Goal: Task Accomplishment & Management: Manage account settings

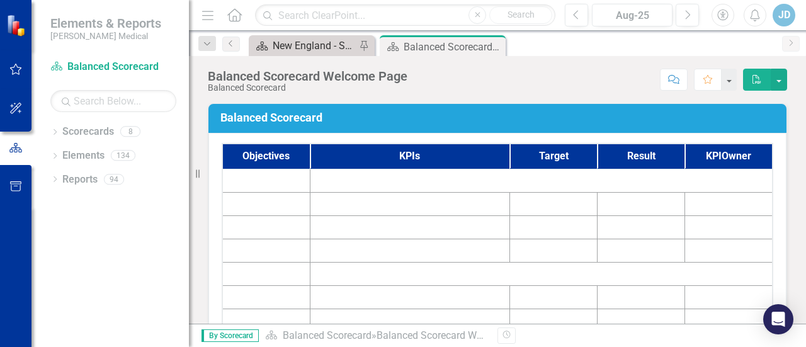
click at [307, 51] on div "New England - Sales - Overview Dashboard" at bounding box center [314, 46] width 83 height 16
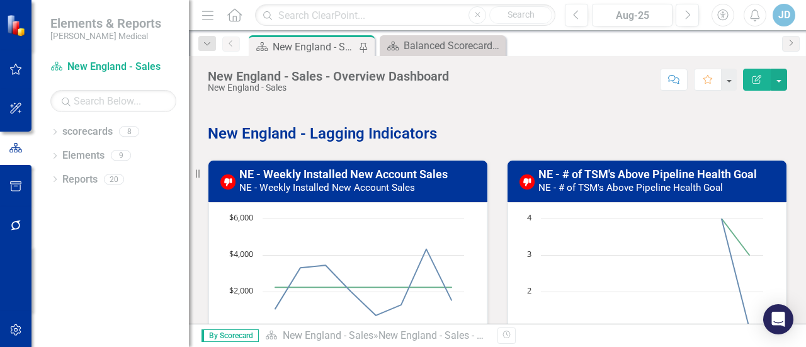
click at [370, 187] on small "NE - Weekly Installed New Account Sales" at bounding box center [327, 187] width 176 height 11
click at [407, 186] on small "NE - Weekly Installed New Account Sales" at bounding box center [327, 187] width 176 height 11
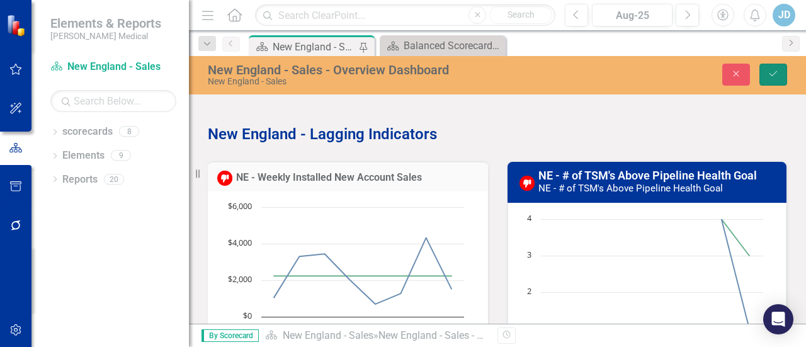
click at [773, 75] on icon "submit" at bounding box center [773, 73] width 8 height 5
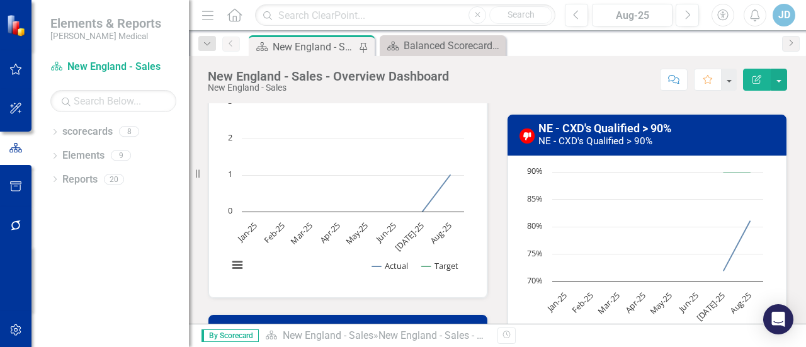
scroll to position [427, 0]
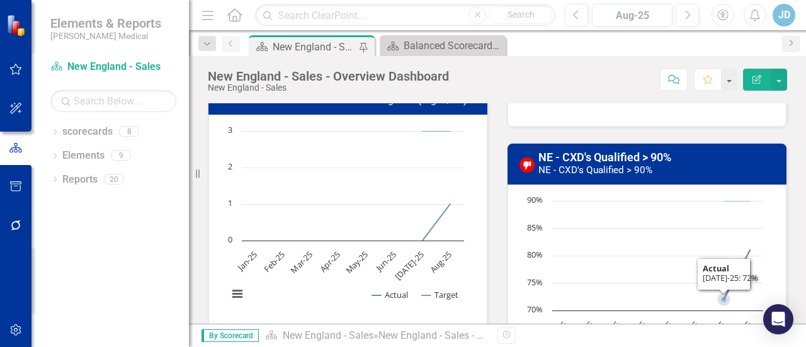
click at [551, 255] on rect "Interactive chart" at bounding box center [645, 289] width 249 height 189
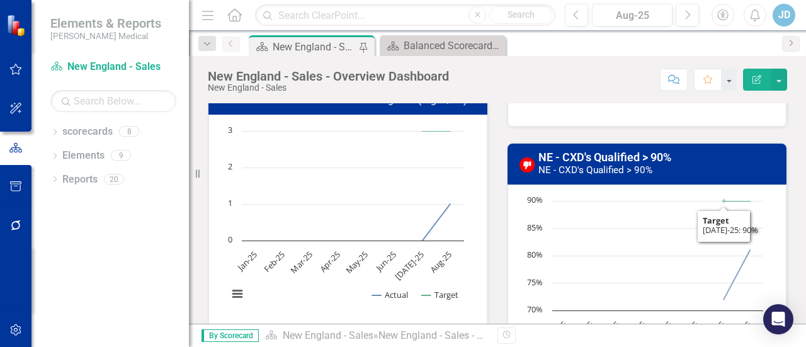
click at [642, 167] on small "NE - CXD's Qualified > 90%" at bounding box center [595, 169] width 114 height 11
drag, startPoint x: 642, startPoint y: 167, endPoint x: 689, endPoint y: 207, distance: 61.6
click at [689, 207] on rect "Interactive chart" at bounding box center [645, 289] width 249 height 189
click at [752, 83] on icon "Edit Report" at bounding box center [756, 79] width 11 height 9
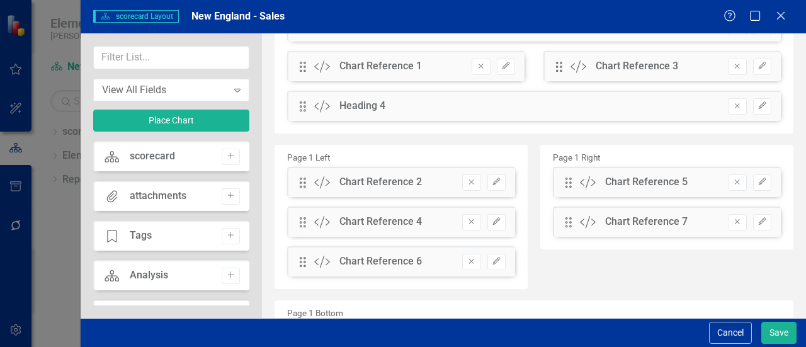
scroll to position [0, 0]
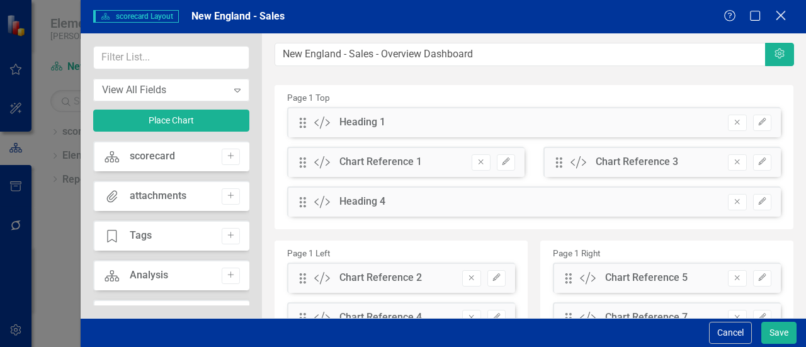
click at [779, 13] on icon "Close" at bounding box center [780, 15] width 16 height 12
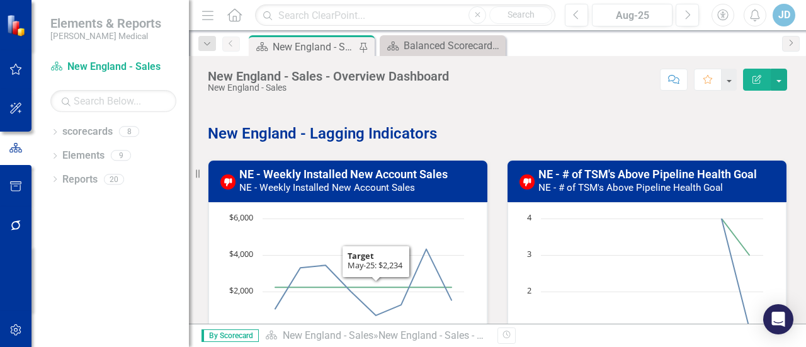
click at [626, 188] on small "NE - # of TSM's Above Pipeline Health Goal" at bounding box center [630, 187] width 184 height 11
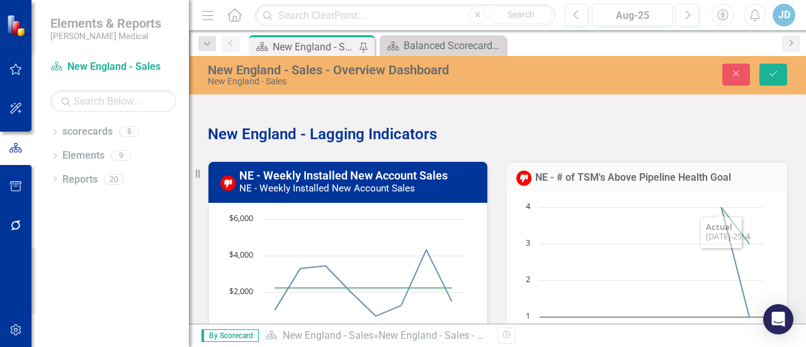
click at [750, 50] on div "New England - Sales - Overview Dashboard Pin Balanced Scorecard Welcome Page Cl…" at bounding box center [510, 45] width 529 height 20
click at [745, 74] on button "Close" at bounding box center [736, 75] width 28 height 22
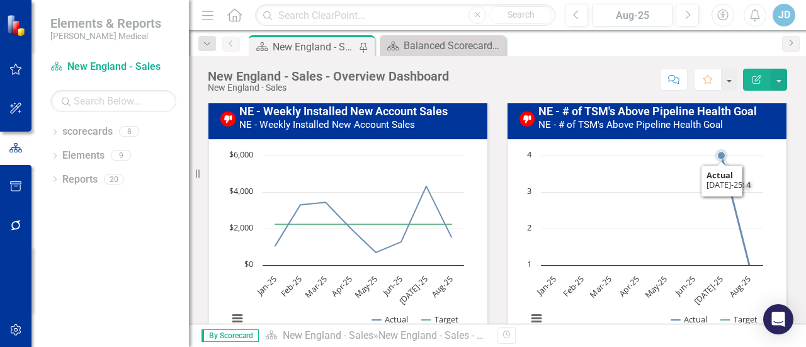
scroll to position [189, 0]
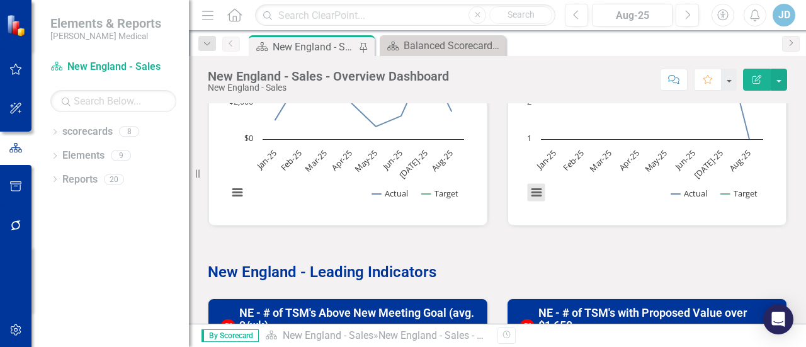
click at [537, 190] on button "View chart menu, Chart" at bounding box center [537, 193] width 18 height 18
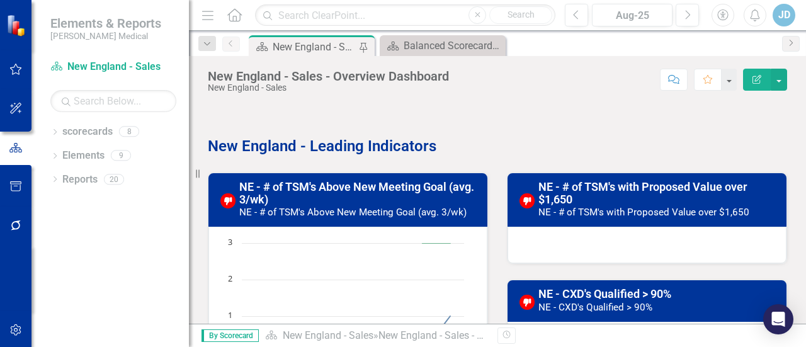
scroll to position [315, 0]
click at [331, 204] on h3 "NE - # of TSM's Above New Meeting Goal (avg. 3/wk) NE - # of TSM's Above New Me…" at bounding box center [359, 199] width 240 height 37
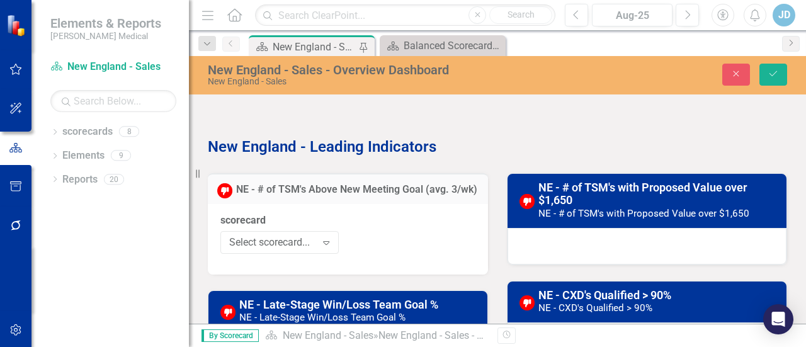
click at [331, 195] on h3 "NE - # of TSM's Above New Meeting Goal (avg. 3/wk)" at bounding box center [357, 189] width 242 height 11
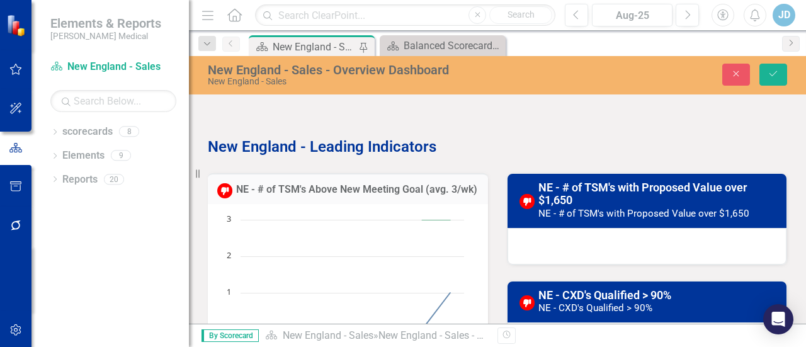
click at [331, 195] on h3 "NE - # of TSM's Above New Meeting Goal (avg. 3/wk)" at bounding box center [357, 189] width 242 height 11
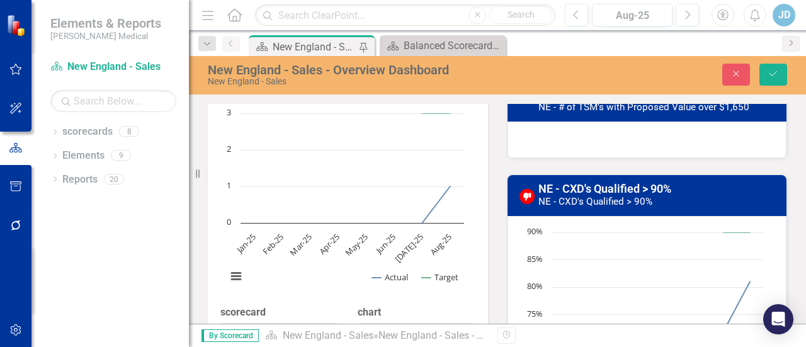
scroll to position [0, 0]
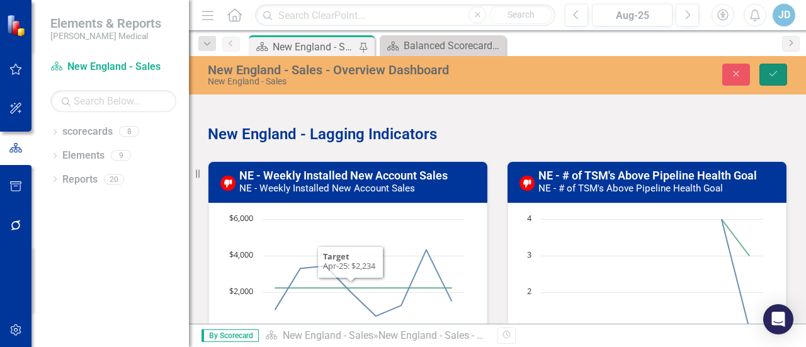
click at [772, 79] on button "Save" at bounding box center [773, 75] width 28 height 22
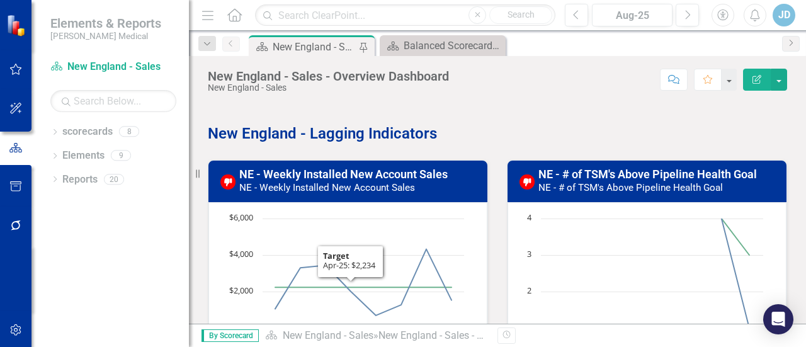
click at [383, 198] on td "NE - Weekly Installed New Account Sales NE - Weekly Installed New Account Sales" at bounding box center [359, 182] width 240 height 35
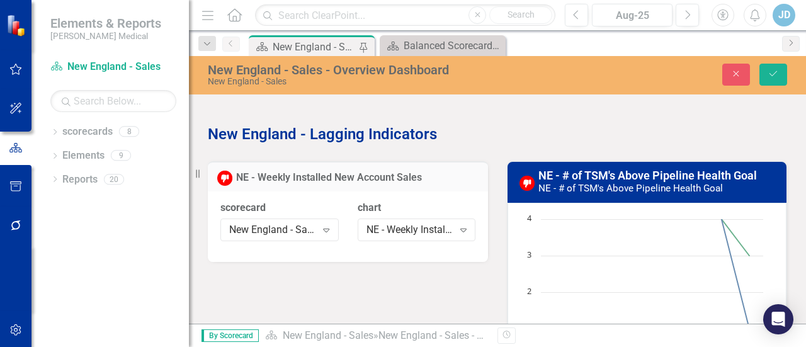
click at [385, 197] on div "scorecard New England - Sales Expand chart [GEOGRAPHIC_DATA] - Weekly Installed…" at bounding box center [348, 226] width 280 height 71
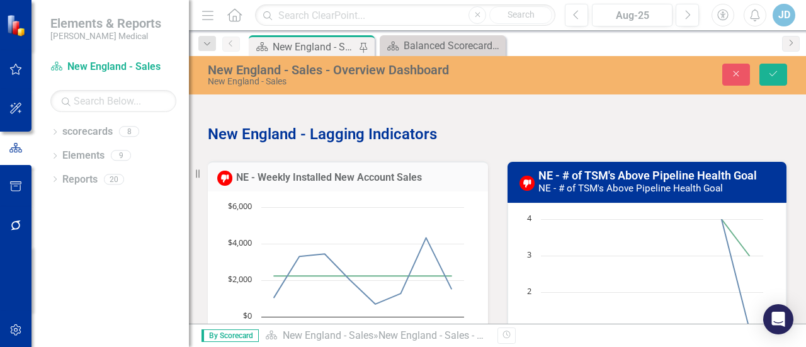
click at [562, 106] on p at bounding box center [497, 112] width 579 height 17
click at [597, 180] on link "NE - # of TSM's Above Pipeline Health Goal" at bounding box center [647, 175] width 218 height 13
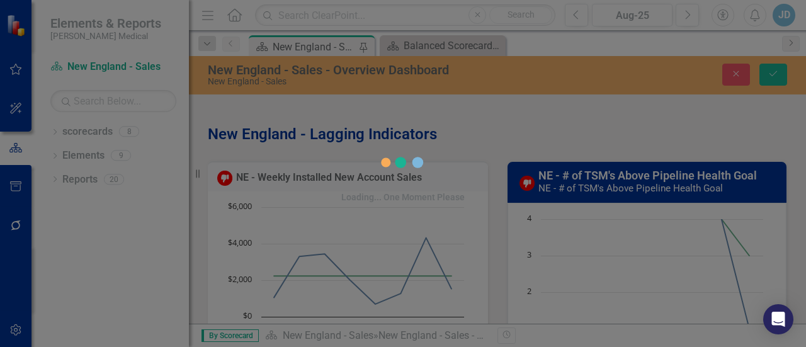
click at [599, 180] on div "Loading... One Moment Please" at bounding box center [403, 173] width 806 height 347
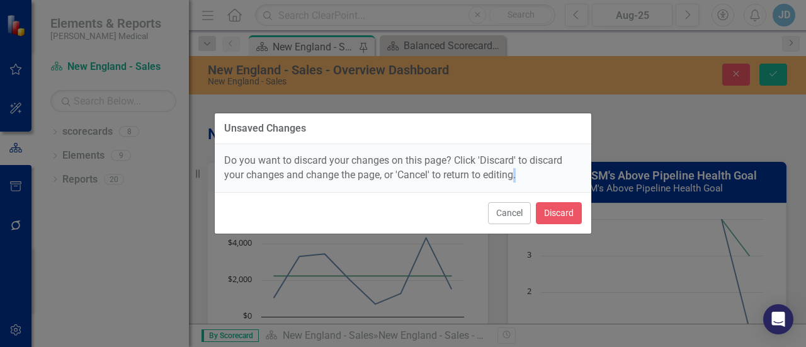
click at [599, 180] on div "Unsaved Changes Do you want to discard your changes on this page? Click 'Discar…" at bounding box center [403, 173] width 806 height 347
click at [517, 213] on button "Cancel" at bounding box center [509, 213] width 43 height 22
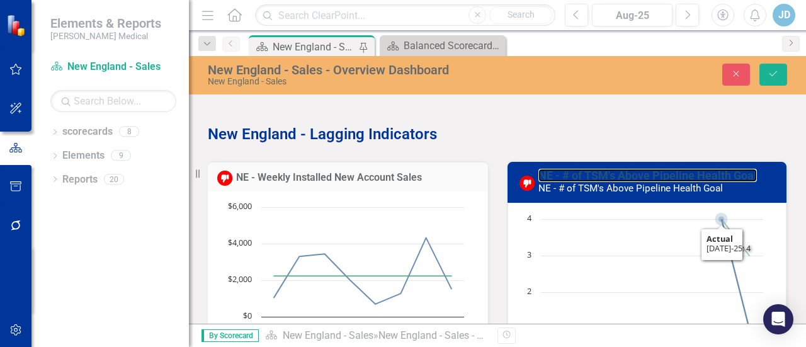
click at [595, 247] on rect "Interactive chart" at bounding box center [645, 307] width 249 height 189
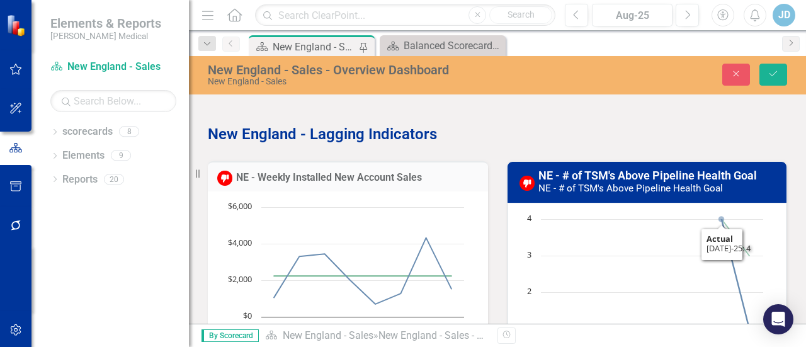
click at [570, 142] on p "New England - Lagging Indicators" at bounding box center [497, 133] width 579 height 24
click at [767, 72] on button "Save" at bounding box center [773, 75] width 28 height 22
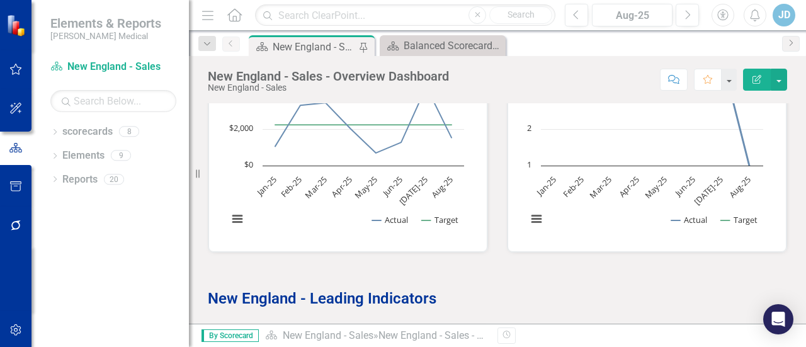
scroll to position [189, 0]
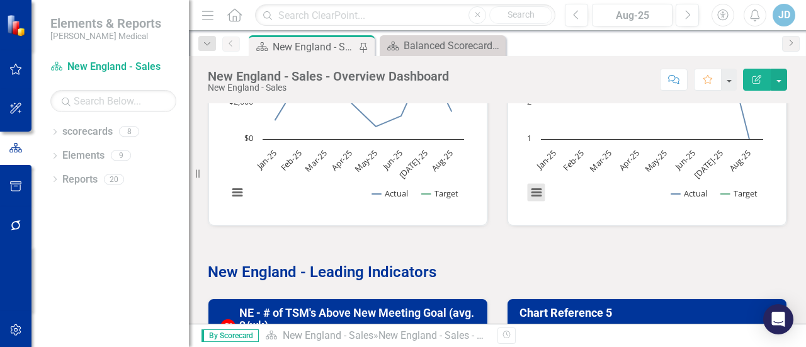
click at [531, 196] on button "View chart menu, Chart" at bounding box center [537, 193] width 18 height 18
click at [634, 245] on p at bounding box center [497, 250] width 579 height 17
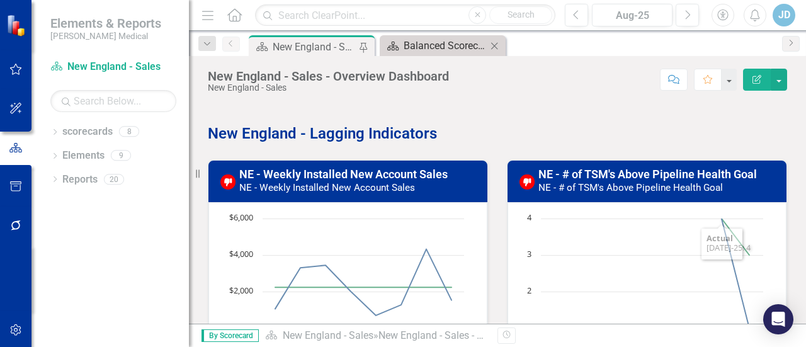
click at [400, 43] on link "Balanced Scorecard Welcome Page" at bounding box center [435, 46] width 104 height 16
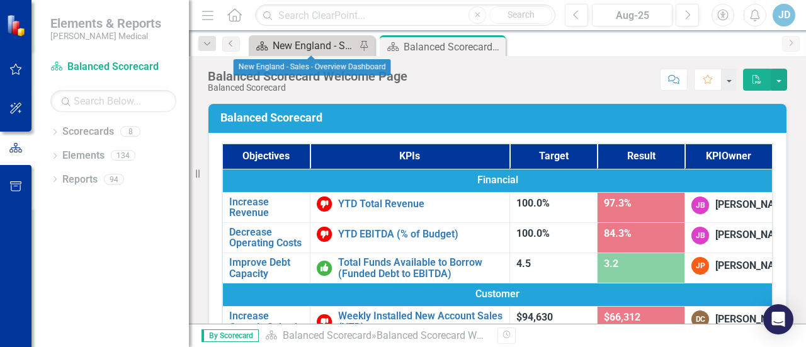
click at [307, 42] on div "New England - Sales - Overview Dashboard" at bounding box center [314, 46] width 83 height 16
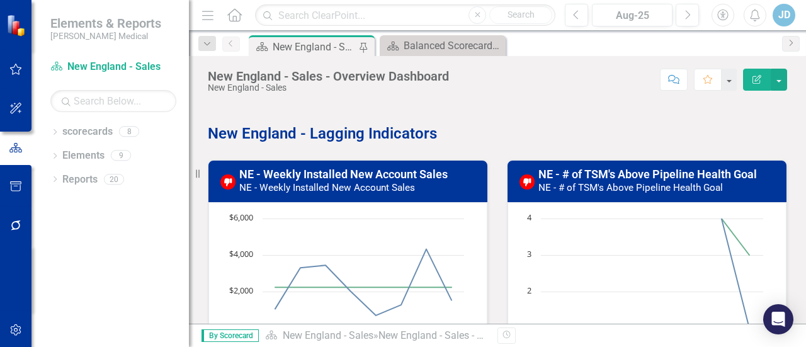
click at [759, 81] on icon "Edit Report" at bounding box center [756, 79] width 11 height 9
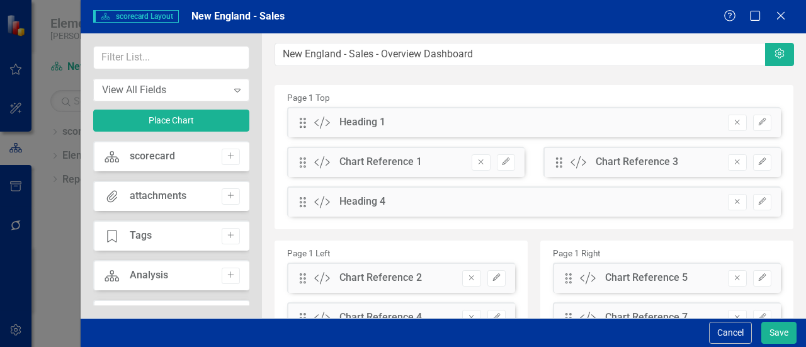
click at [773, 18] on div "Help Maximize Close" at bounding box center [758, 16] width 70 height 14
click at [782, 11] on icon "Close" at bounding box center [780, 15] width 16 height 12
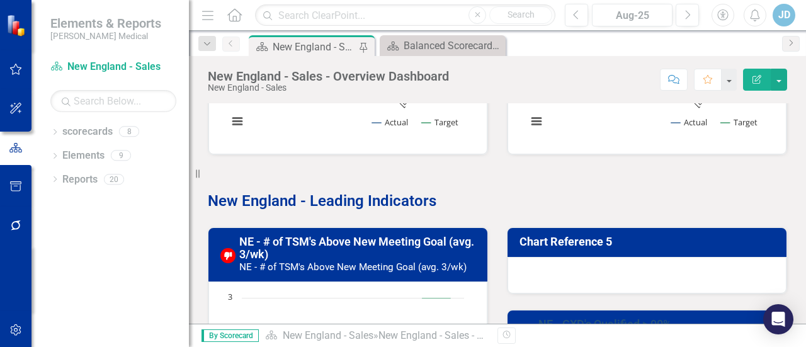
scroll to position [252, 0]
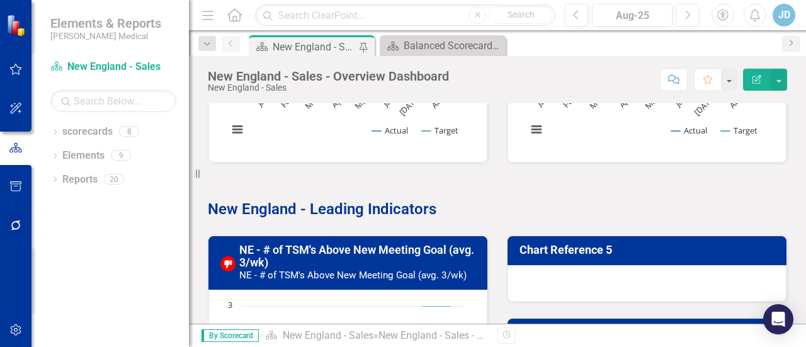
click at [567, 207] on p "New England - Leading Indicators" at bounding box center [497, 208] width 579 height 24
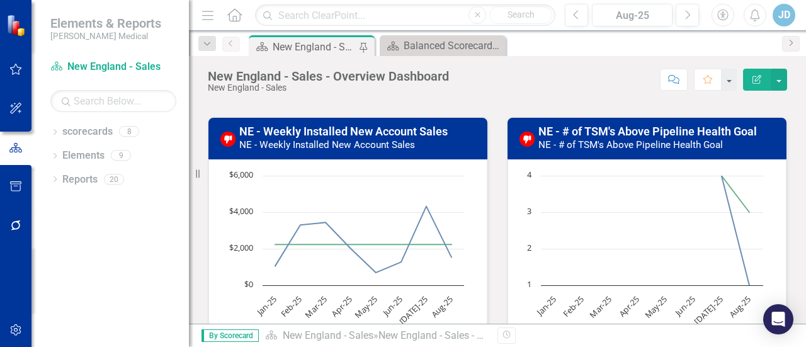
scroll to position [0, 0]
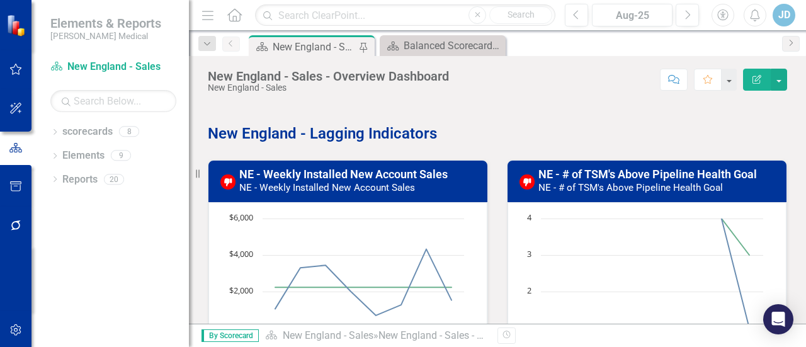
click at [750, 77] on button "Edit Report" at bounding box center [757, 80] width 28 height 22
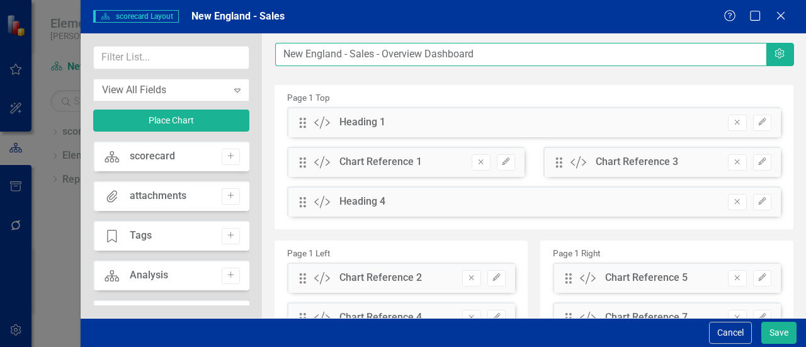
click at [437, 52] on input "New England - Sales - Overview Dashboard" at bounding box center [520, 54] width 491 height 23
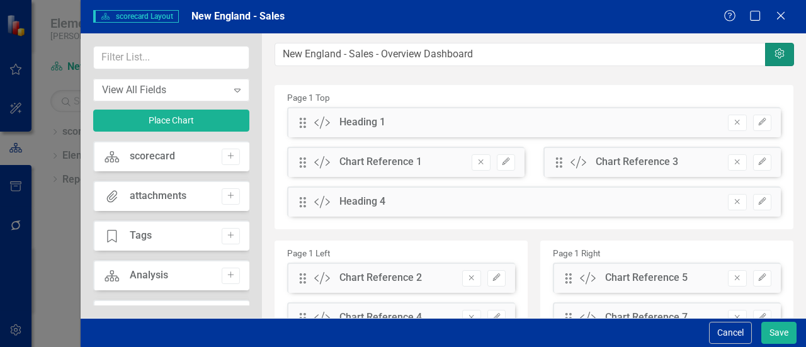
click at [773, 53] on icon "Settings" at bounding box center [779, 54] width 13 height 10
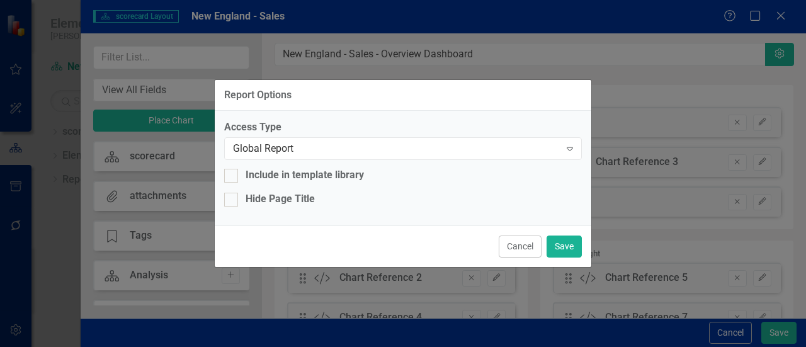
drag, startPoint x: 683, startPoint y: 72, endPoint x: 671, endPoint y: 82, distance: 15.6
click at [683, 72] on div "Report Options Access Type Global Report Expand Include in template library Hid…" at bounding box center [403, 173] width 806 height 347
click at [517, 245] on button "Cancel" at bounding box center [520, 246] width 43 height 22
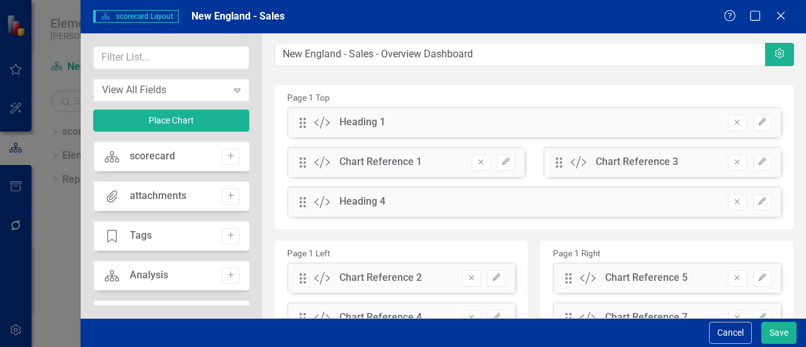
click at [365, 169] on div "Chart Reference 1" at bounding box center [380, 162] width 82 height 14
click at [149, 161] on div "scorecard" at bounding box center [152, 156] width 45 height 14
click at [147, 195] on div "attachments" at bounding box center [158, 196] width 57 height 14
click at [170, 91] on div "View All Fields" at bounding box center [164, 89] width 125 height 14
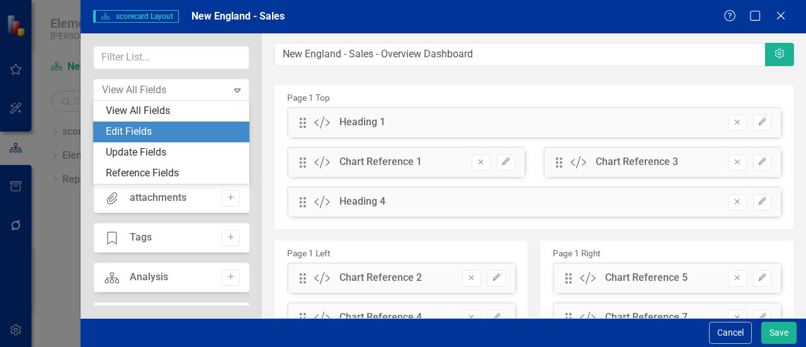
click at [142, 133] on div "Edit Fields" at bounding box center [174, 132] width 136 height 14
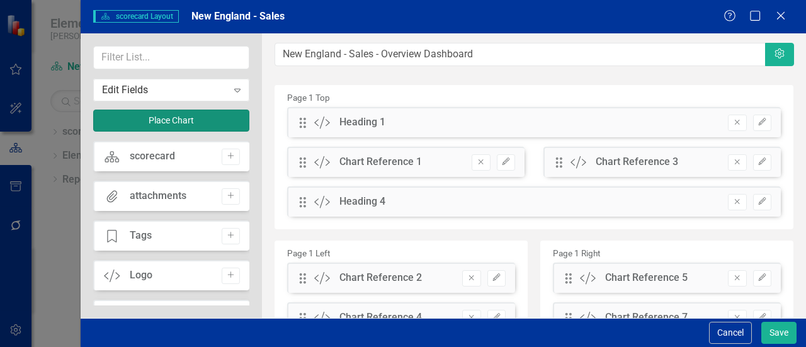
click at [163, 124] on button "Place Chart" at bounding box center [171, 121] width 156 height 22
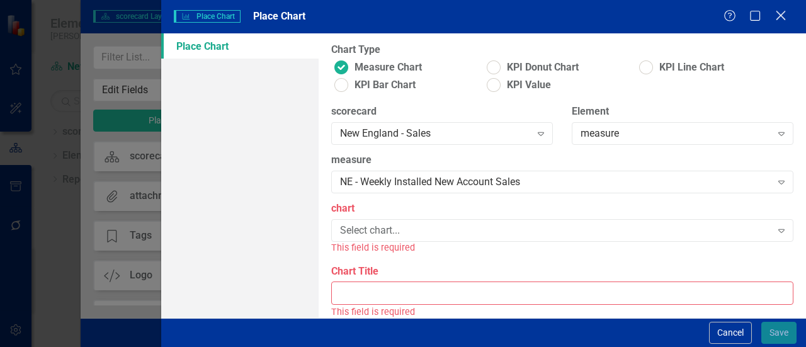
click at [784, 11] on icon "Close" at bounding box center [780, 15] width 16 height 12
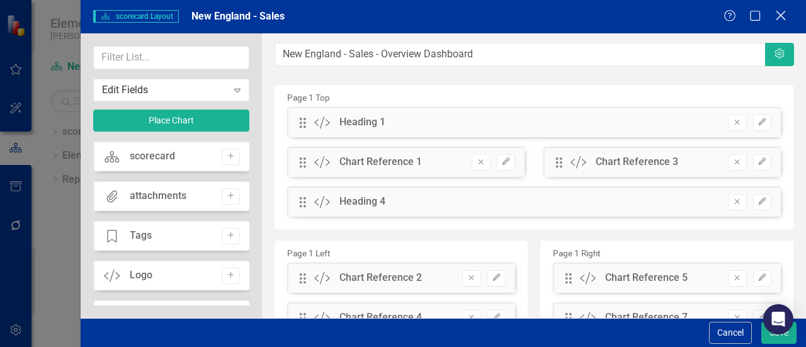
click at [779, 16] on icon at bounding box center [780, 15] width 9 height 9
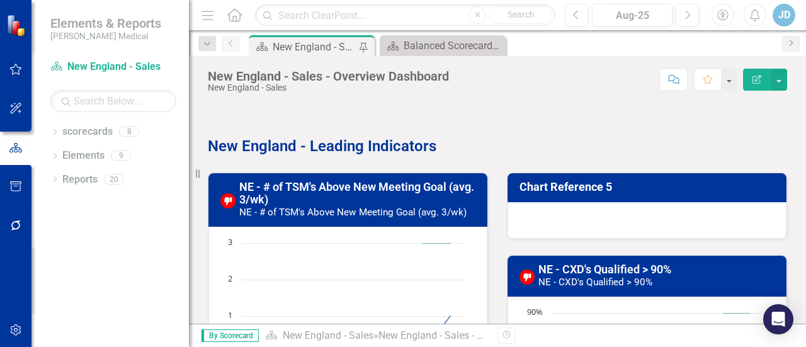
scroll to position [378, 0]
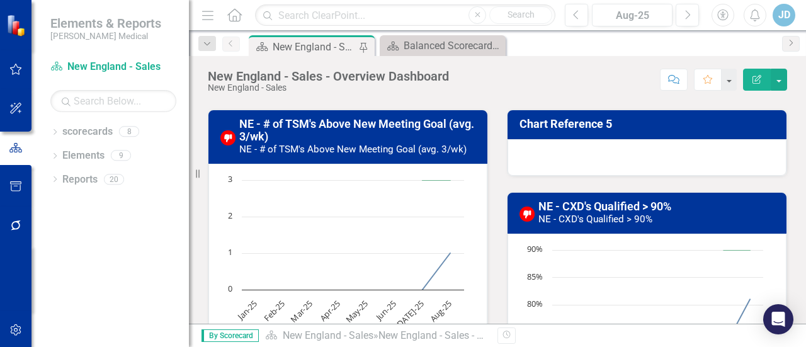
click at [621, 123] on h3 "Chart Reference 5" at bounding box center [648, 124] width 259 height 13
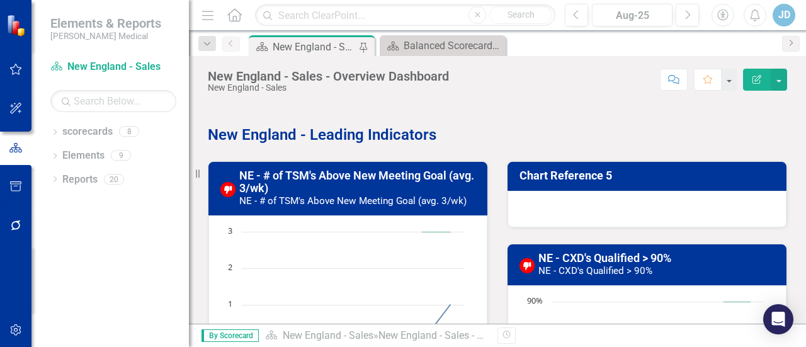
scroll to position [315, 0]
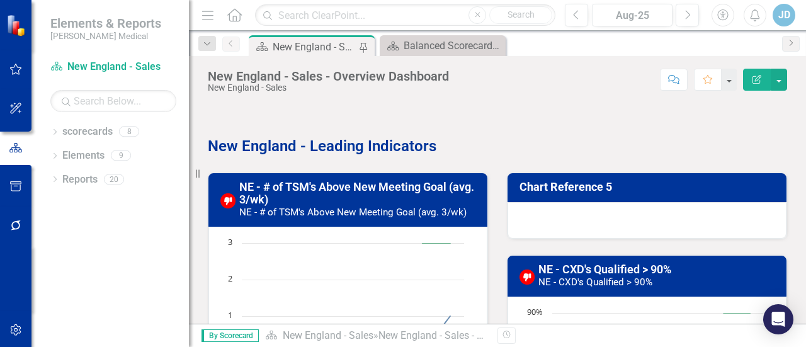
drag, startPoint x: 616, startPoint y: 152, endPoint x: 693, endPoint y: 195, distance: 88.2
click at [693, 195] on td "Chart Reference 5" at bounding box center [648, 189] width 259 height 22
drag, startPoint x: 646, startPoint y: 200, endPoint x: 733, endPoint y: 167, distance: 92.6
click at [733, 167] on div "Chart Reference 5" at bounding box center [646, 198] width 299 height 82
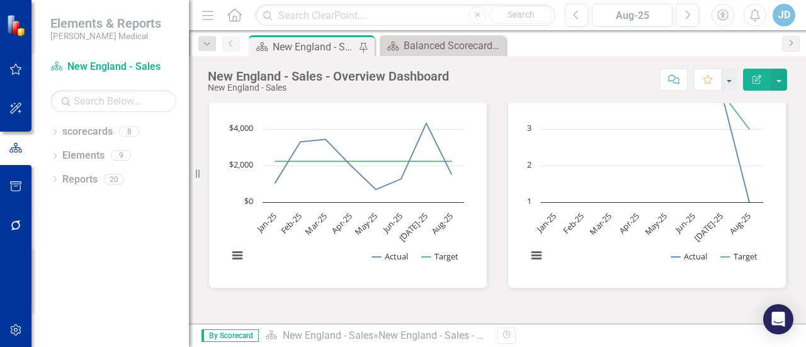
scroll to position [0, 0]
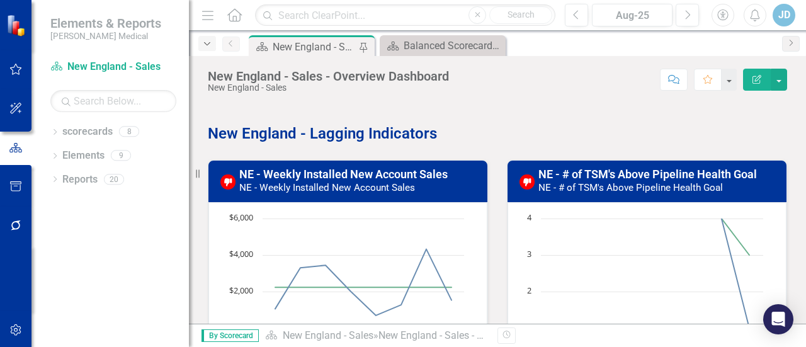
click at [208, 43] on icon "button" at bounding box center [207, 43] width 6 height 3
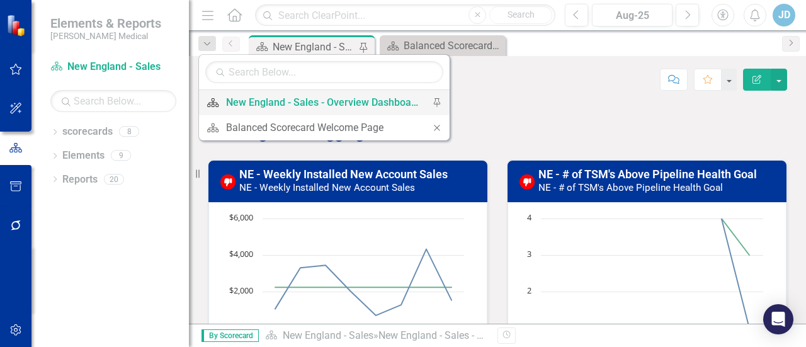
click at [300, 102] on div "New England - Sales - Overview Dashboard" at bounding box center [322, 102] width 192 height 16
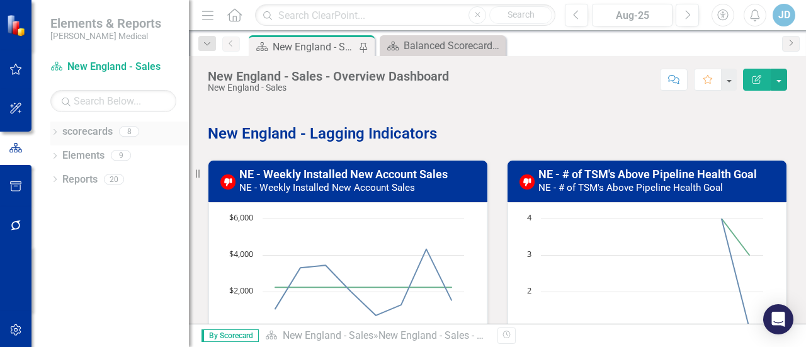
click at [58, 132] on icon "Dropdown" at bounding box center [54, 133] width 9 height 7
click at [64, 176] on icon "Dropdown" at bounding box center [61, 179] width 9 height 8
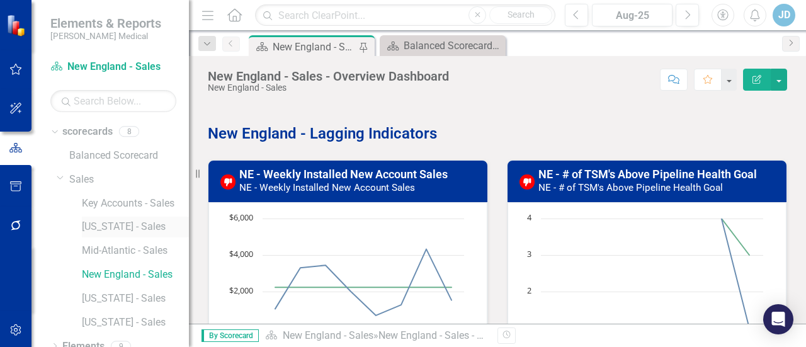
click at [103, 226] on link "[US_STATE] - Sales" at bounding box center [135, 227] width 107 height 14
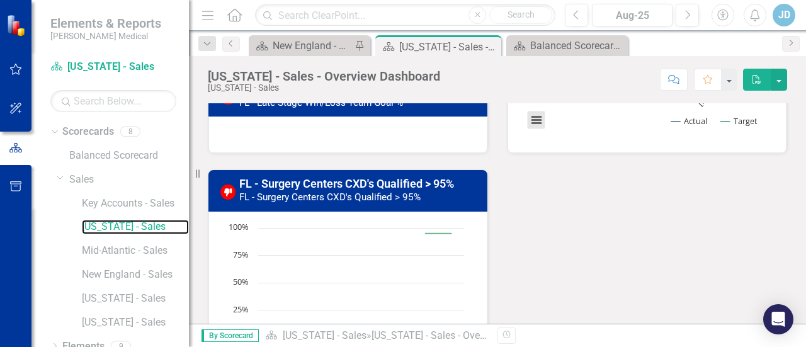
scroll to position [896, 0]
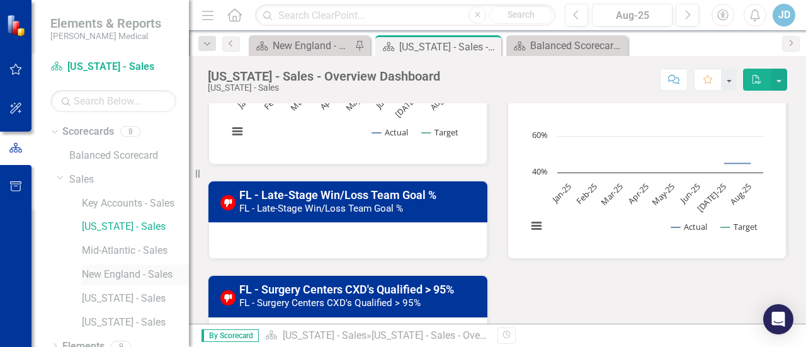
click at [110, 273] on link "New England - Sales" at bounding box center [135, 275] width 107 height 14
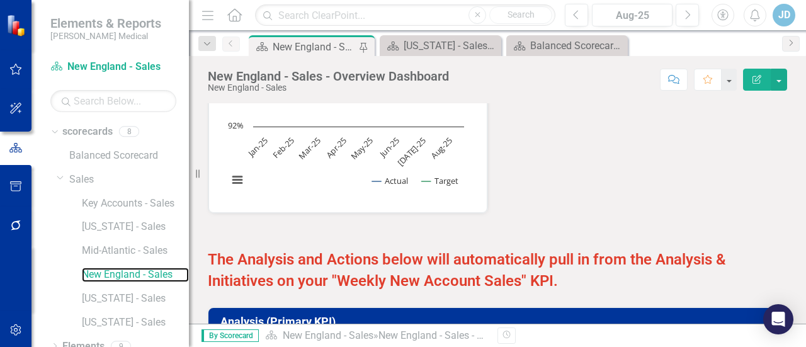
scroll to position [567, 0]
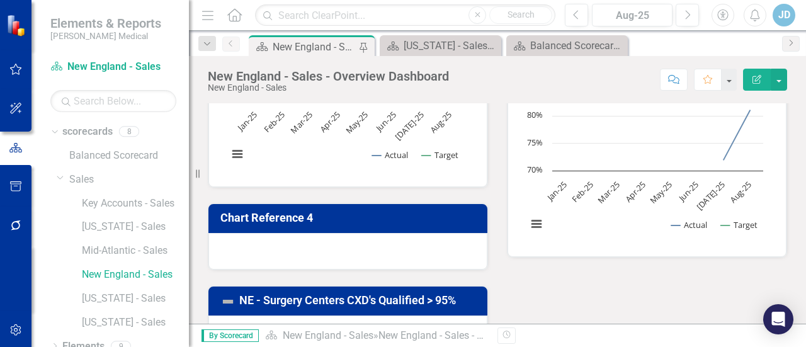
click at [390, 215] on h3 "Chart Reference 4" at bounding box center [349, 218] width 259 height 13
click at [366, 242] on div at bounding box center [347, 251] width 279 height 37
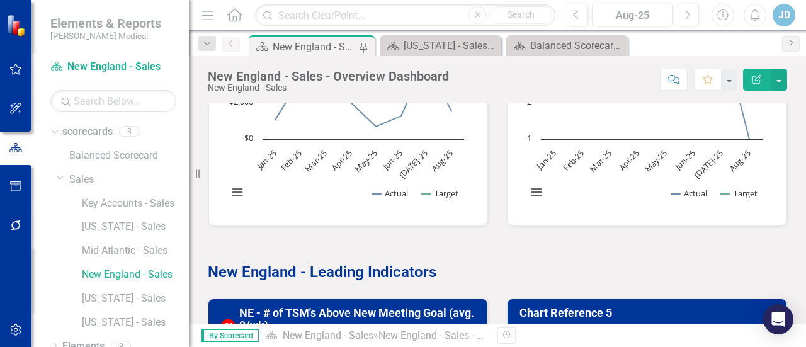
click at [757, 77] on icon "Edit Report" at bounding box center [756, 79] width 11 height 9
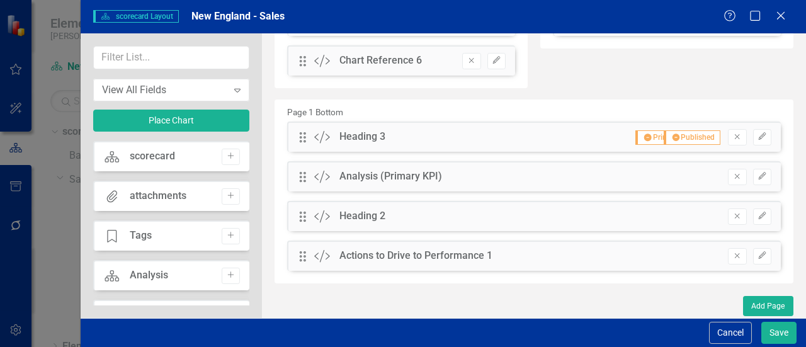
scroll to position [0, 0]
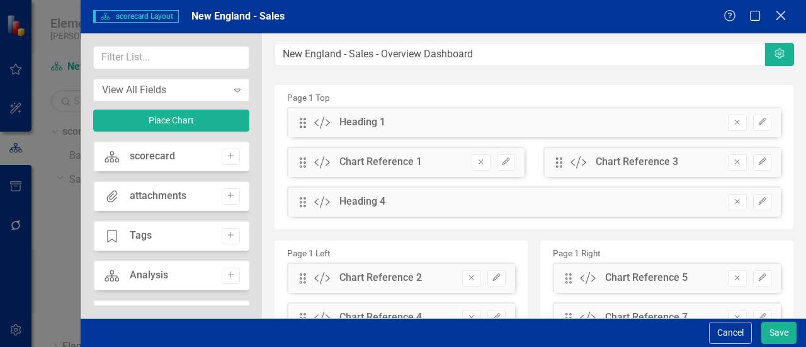
click at [777, 11] on icon "Close" at bounding box center [780, 15] width 16 height 12
